Goal: Information Seeking & Learning: Learn about a topic

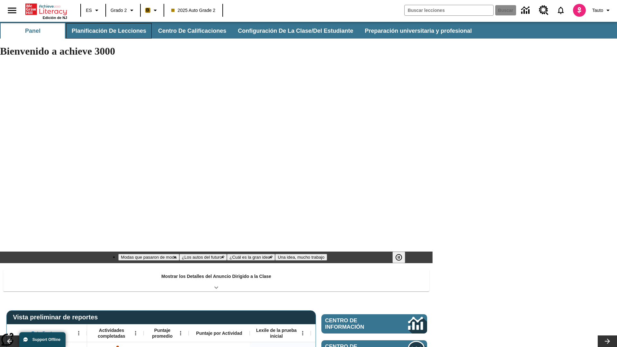
click at [108, 31] on button "Planificación de lecciones" at bounding box center [108, 30] width 85 height 15
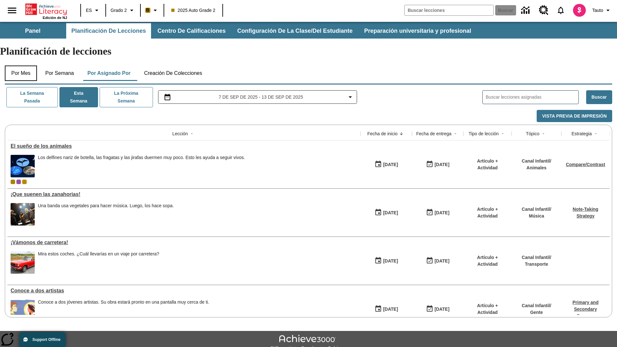
click at [21, 66] on button "Por mes" at bounding box center [21, 73] width 32 height 15
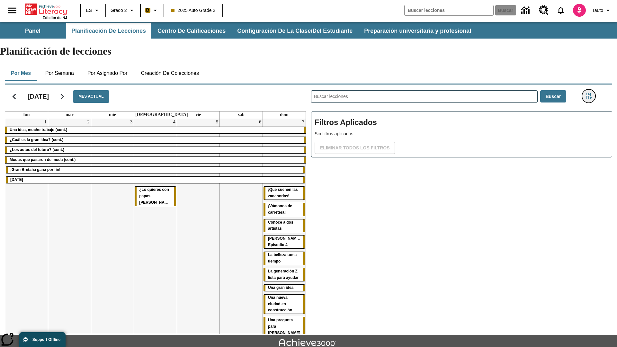
click at [588, 93] on icon "Menú lateral de filtros" at bounding box center [588, 96] width 6 height 6
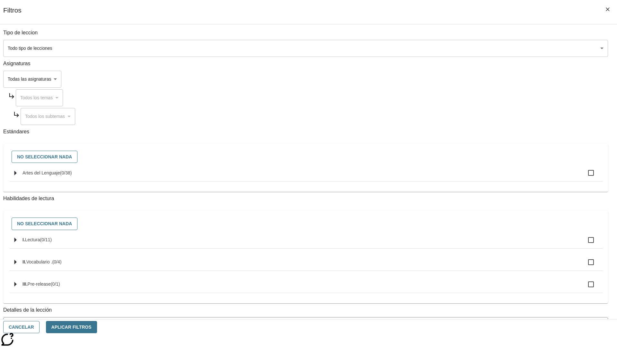
click at [462, 48] on body "[MEDICAL_DATA] al contenido principal Edición de NJ ES Grado 2 B 2025 Auto Grad…" at bounding box center [308, 199] width 617 height 354
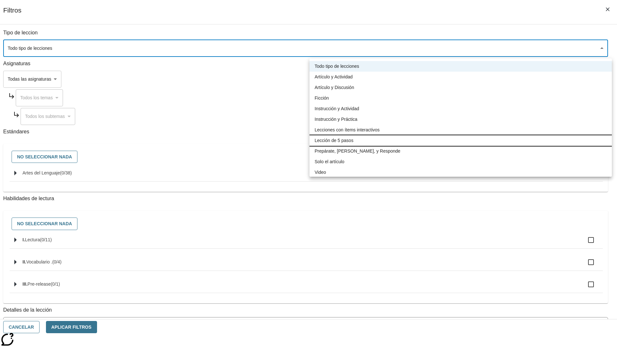
click at [460, 140] on li "Lección de 5 pasos" at bounding box center [460, 140] width 302 height 11
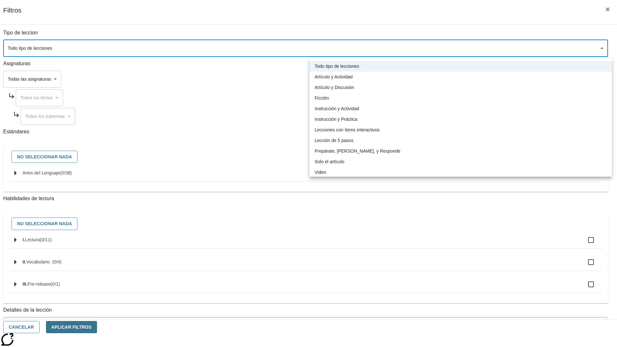
type input "1"
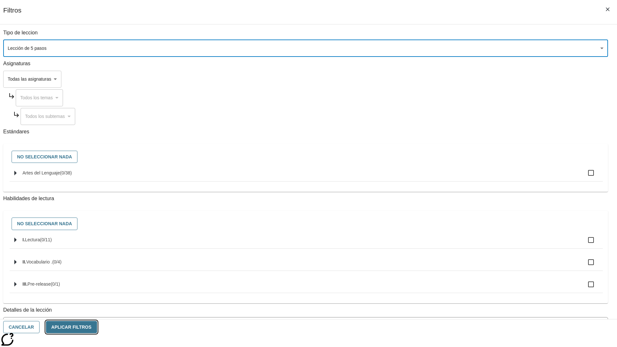
click at [97, 327] on button "Aplicar Filtros" at bounding box center [71, 327] width 51 height 13
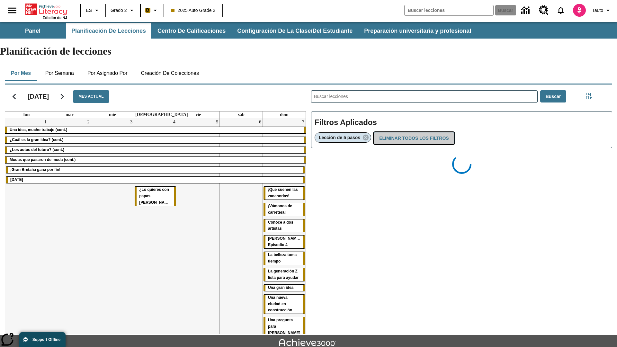
click at [412, 132] on button "Eliminar todos los filtros" at bounding box center [413, 138] width 80 height 13
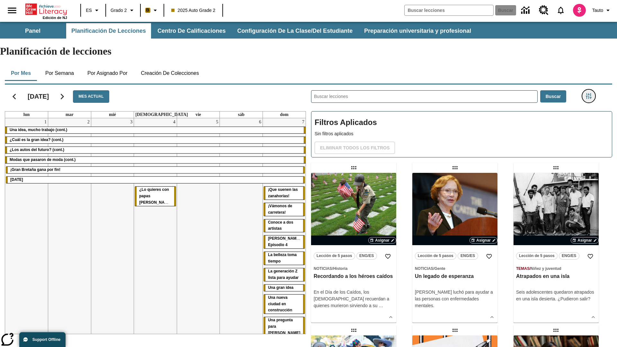
click at [588, 93] on icon "Menú lateral de filtros" at bounding box center [588, 96] width 6 height 6
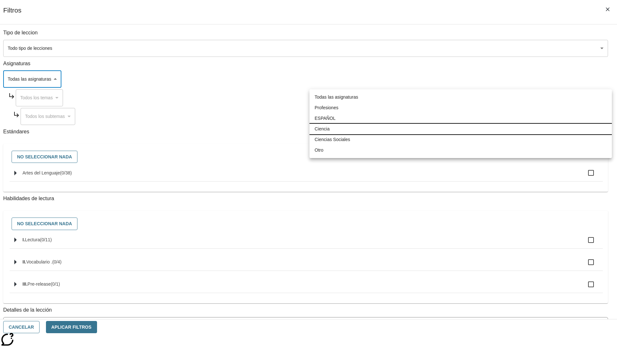
click at [460, 129] on li "Ciencia" at bounding box center [460, 129] width 302 height 11
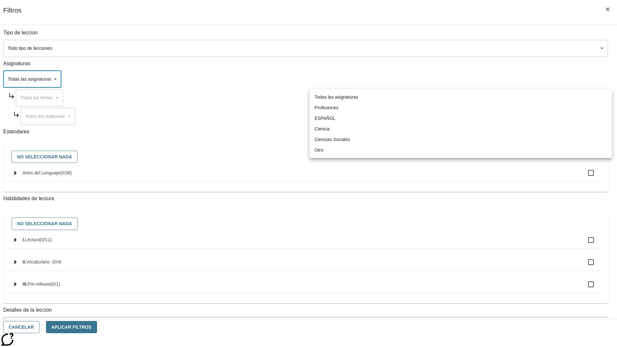
type input "2"
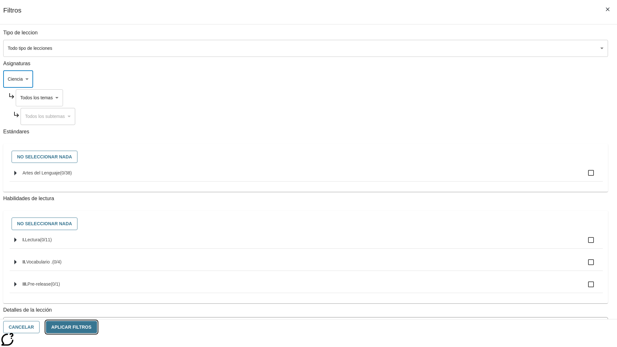
click at [97, 327] on button "Aplicar Filtros" at bounding box center [71, 327] width 51 height 13
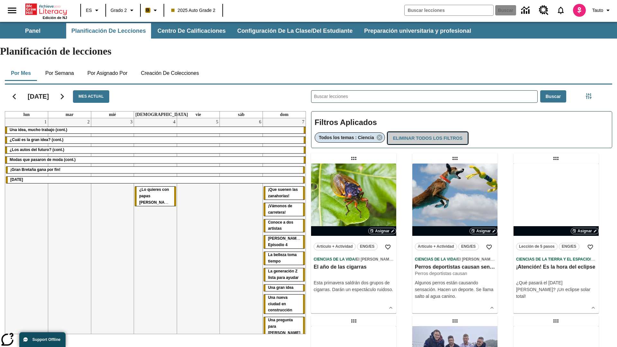
click at [426, 132] on button "Eliminar todos los filtros" at bounding box center [427, 138] width 80 height 13
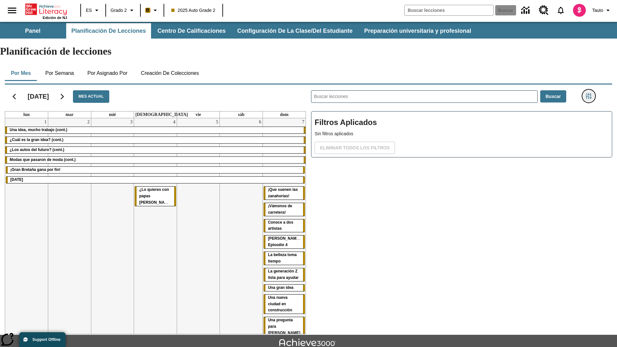
click at [588, 93] on icon "Menú lateral de filtros" at bounding box center [588, 96] width 6 height 6
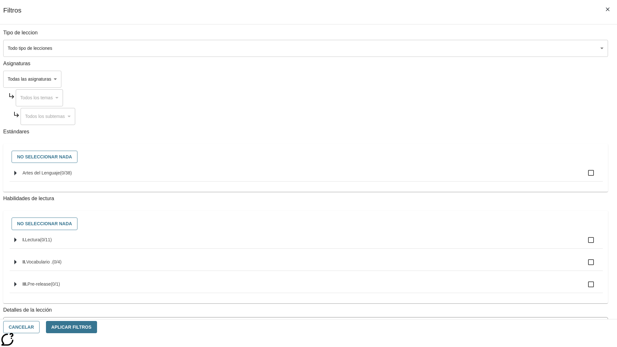
click at [60, 175] on span "Artes del Lenguaje" at bounding box center [41, 172] width 38 height 5
click at [584, 176] on input "Artes del Lenguaje ( 0 / 38 )" at bounding box center [590, 172] width 13 height 13
checkbox input "true"
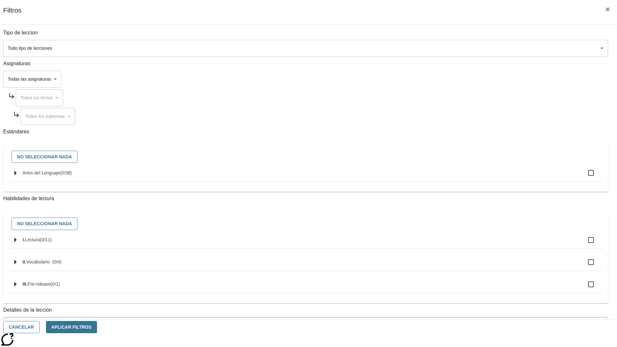
checkbox input "true"
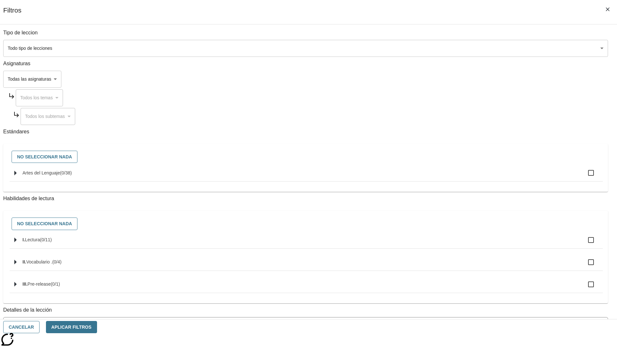
checkbox input "true"
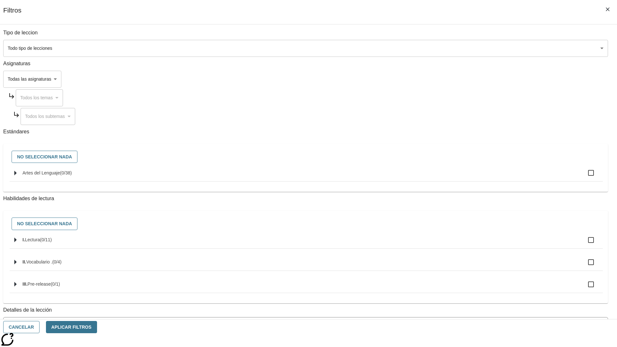
checkbox input "true"
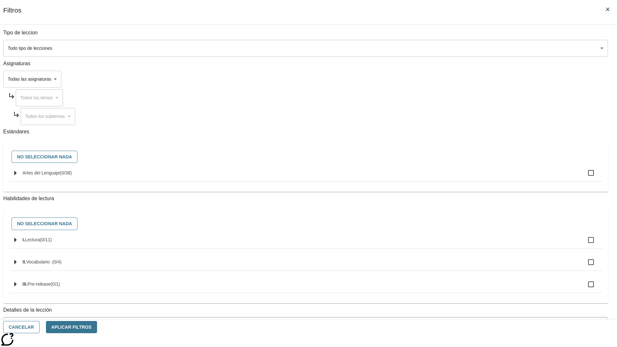
checkbox input "true"
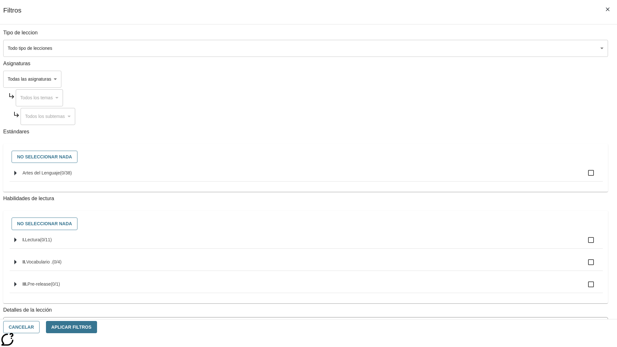
checkbox input "true"
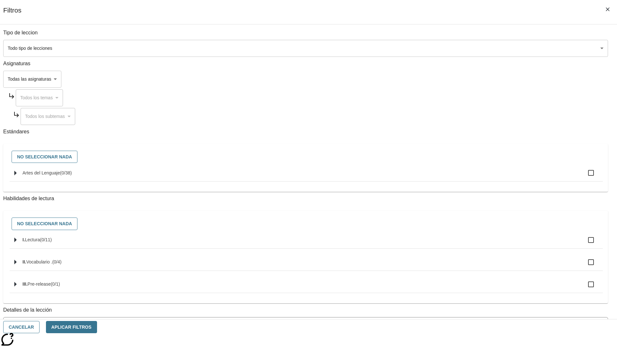
checkbox input "true"
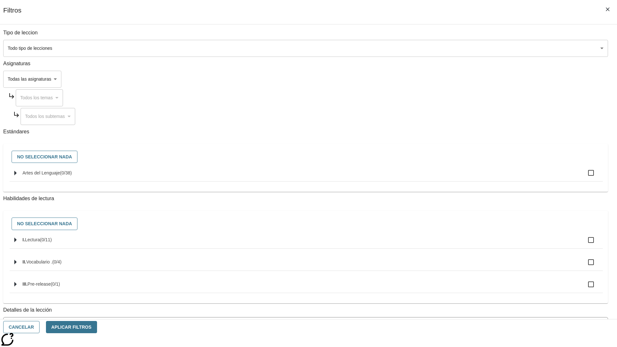
checkbox input "true"
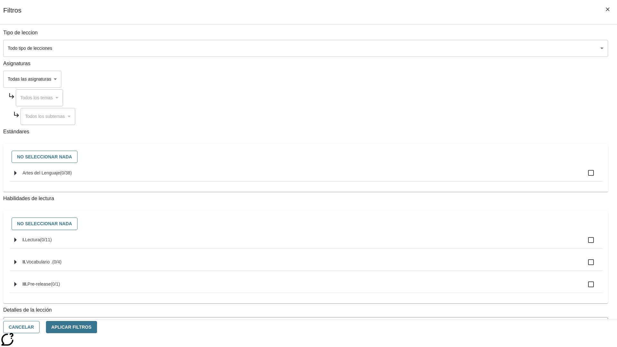
checkbox input "true"
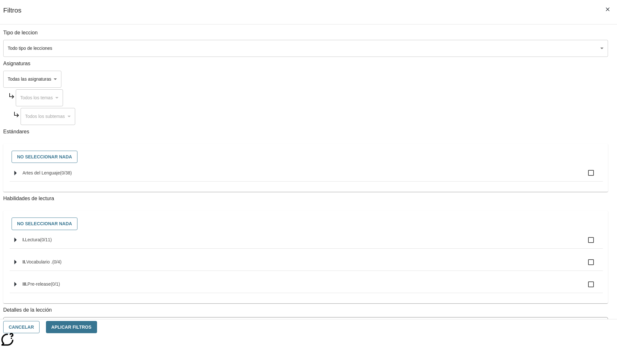
checkbox input "true"
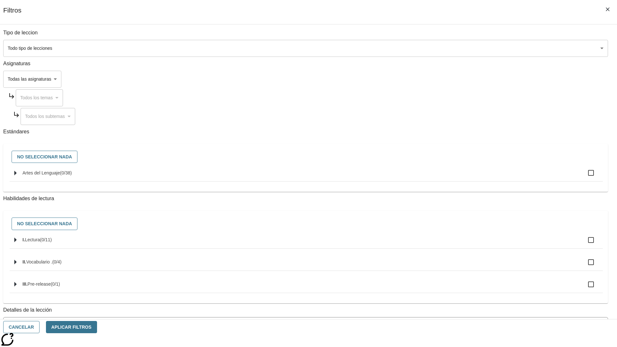
checkbox input "true"
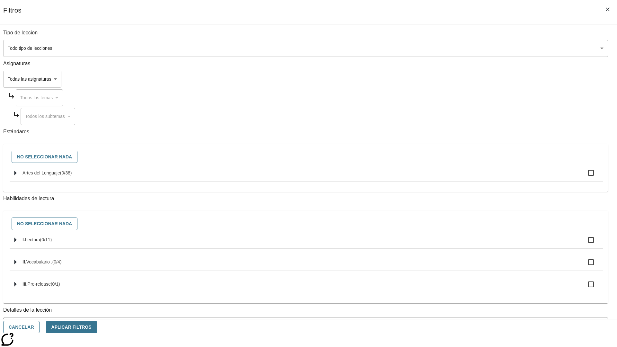
checkbox input "true"
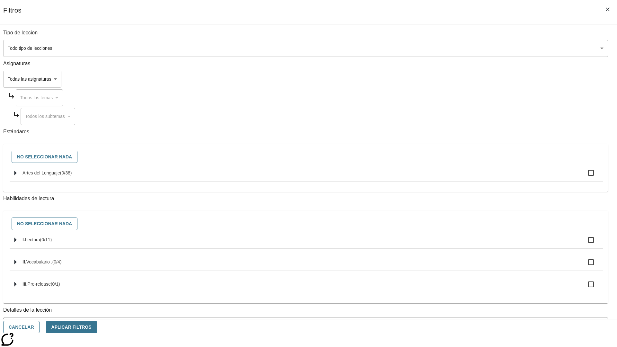
checkbox input "true"
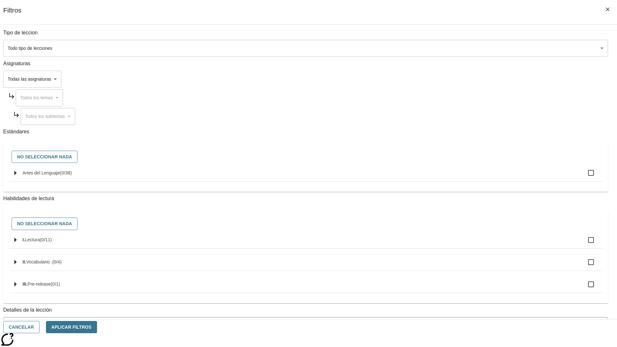
checkbox input "true"
click at [97, 327] on button "Aplicar Filtros" at bounding box center [71, 327] width 51 height 13
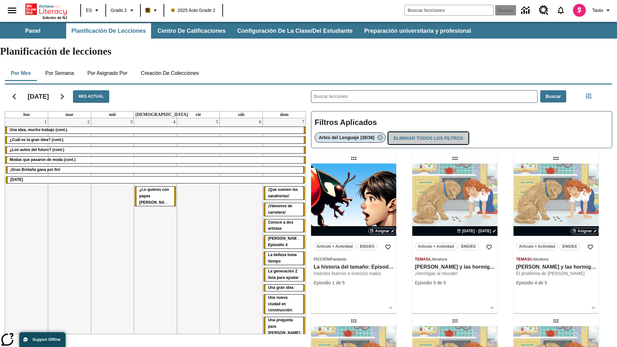
click at [427, 132] on button "Eliminar todos los filtros" at bounding box center [428, 138] width 80 height 13
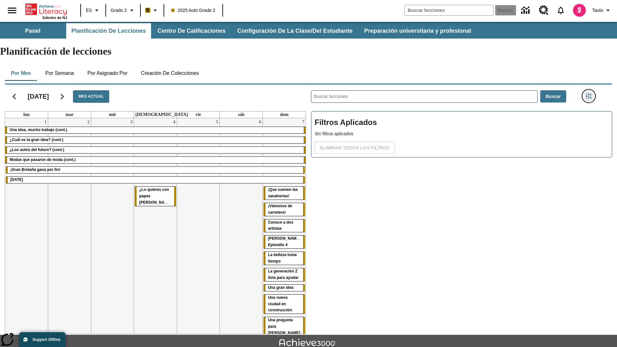
click at [588, 93] on icon "Menú lateral de filtros" at bounding box center [588, 96] width 6 height 6
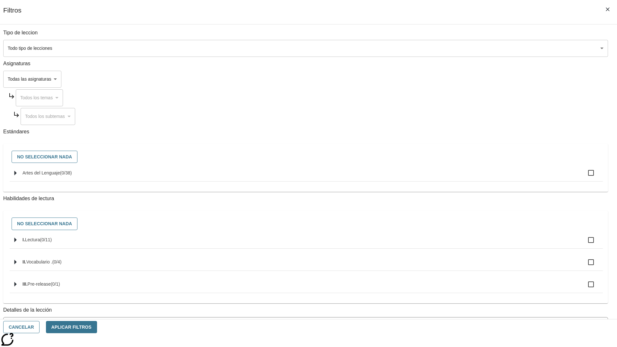
click at [463, 247] on label "I. Lectura ( 0 / 11 )" at bounding box center [309, 239] width 575 height 13
click at [584, 247] on input "I. Lectura ( 0 / 11 )" at bounding box center [590, 239] width 13 height 13
checkbox input "true"
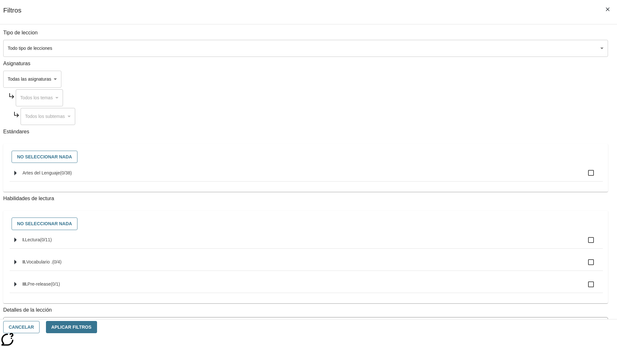
checkbox input "true"
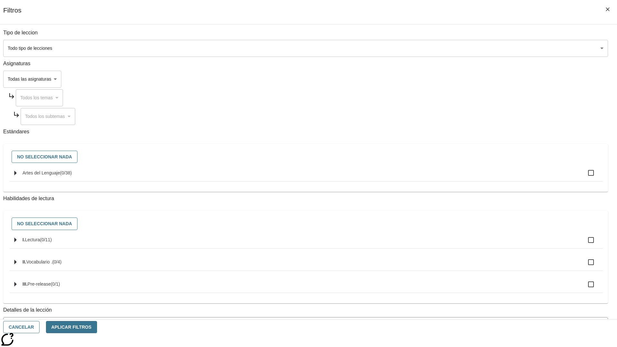
checkbox input "true"
click at [97, 327] on button "Aplicar Filtros" at bounding box center [71, 327] width 51 height 13
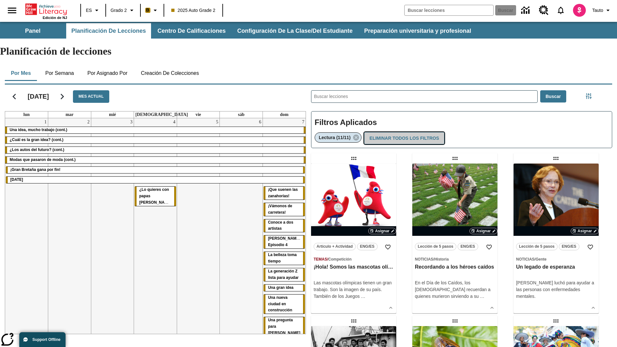
click at [403, 132] on button "Eliminar todos los filtros" at bounding box center [404, 138] width 80 height 13
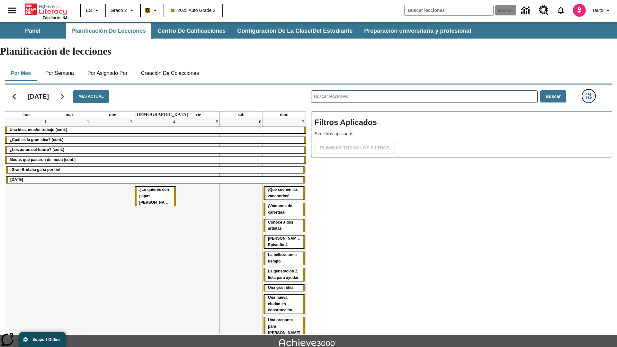
click at [588, 93] on icon "Menú lateral de filtros" at bounding box center [588, 96] width 6 height 6
